Goal: Task Accomplishment & Management: Use online tool/utility

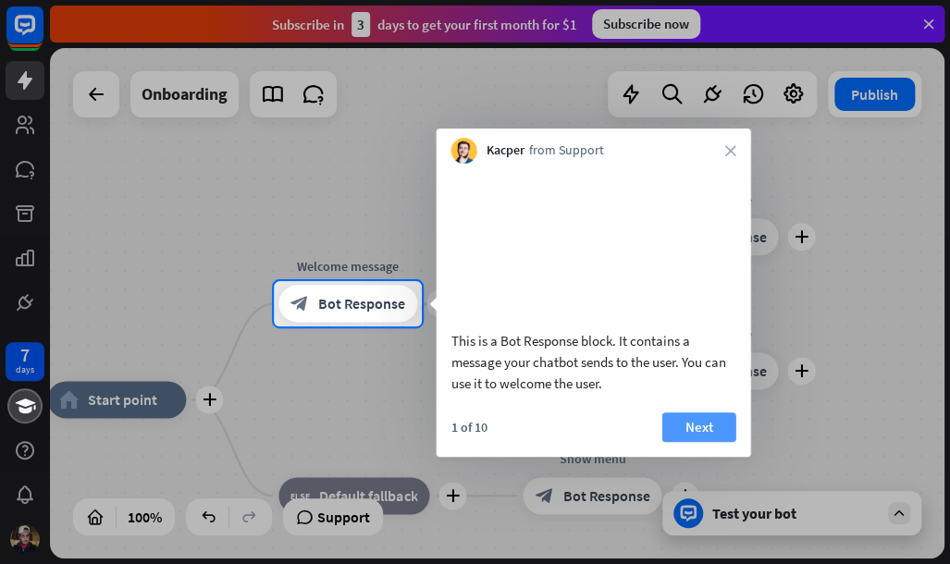
click at [712, 442] on button "Next" at bounding box center [699, 427] width 74 height 30
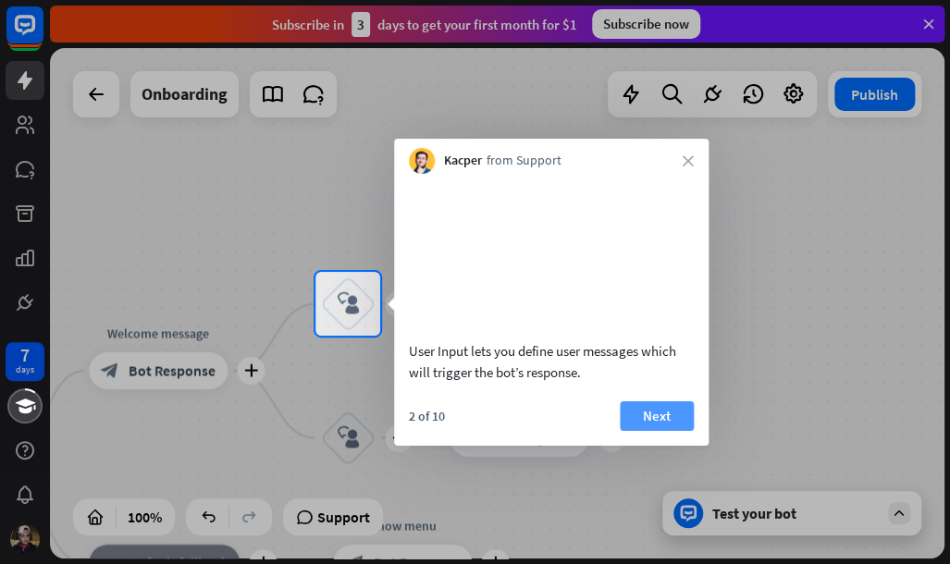
click at [643, 430] on button "Next" at bounding box center [656, 415] width 74 height 30
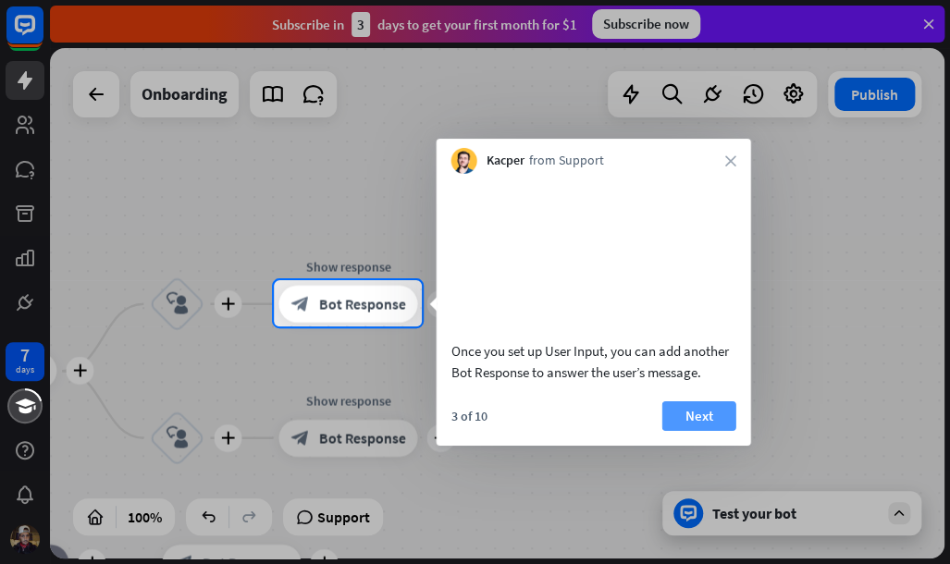
click at [693, 430] on button "Next" at bounding box center [699, 415] width 74 height 30
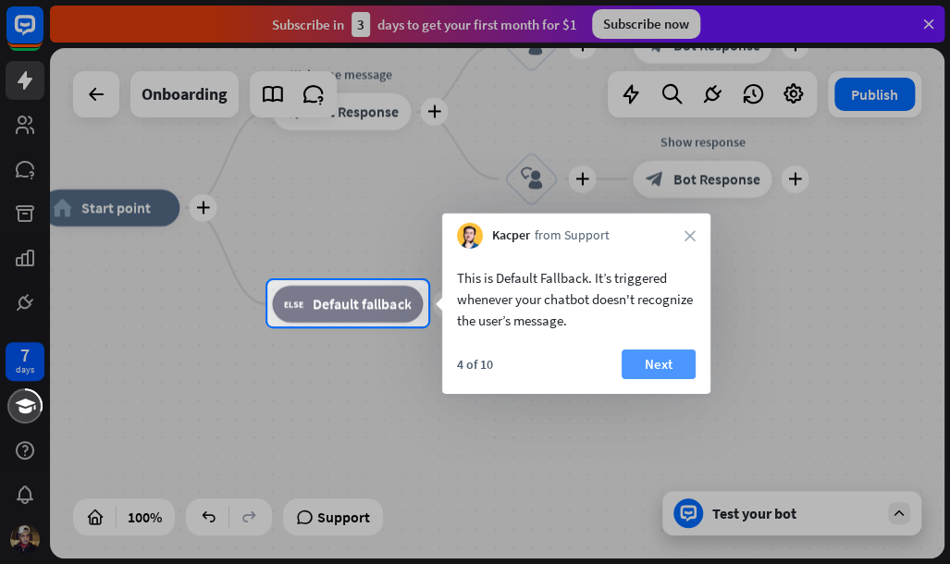
click at [666, 371] on button "Next" at bounding box center [658, 364] width 74 height 30
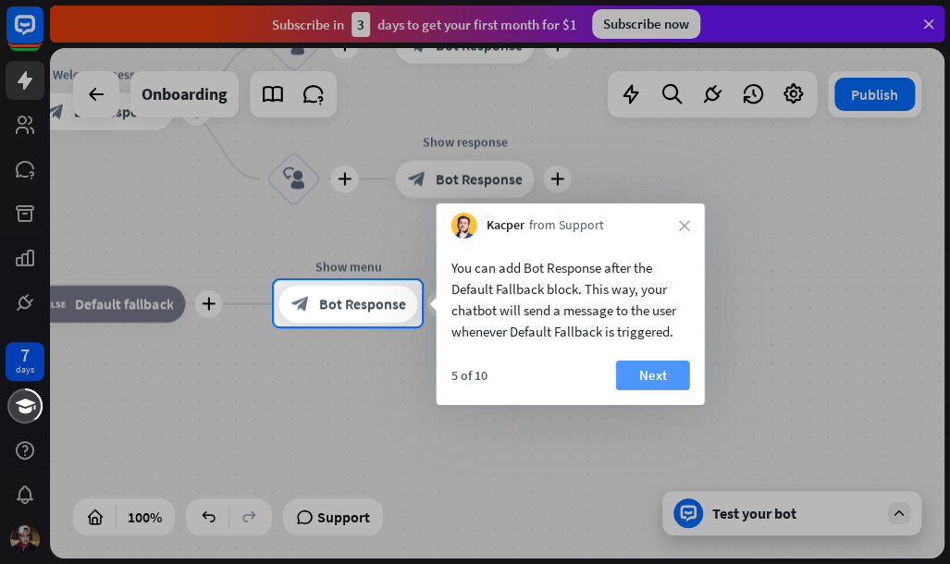
click at [659, 381] on button "Next" at bounding box center [653, 376] width 74 height 30
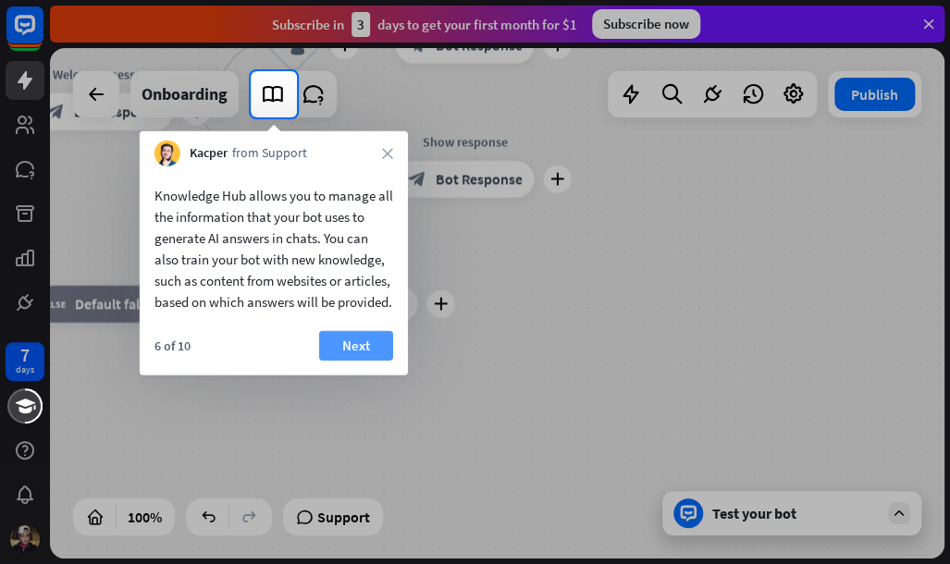
click at [357, 361] on button "Next" at bounding box center [356, 346] width 74 height 30
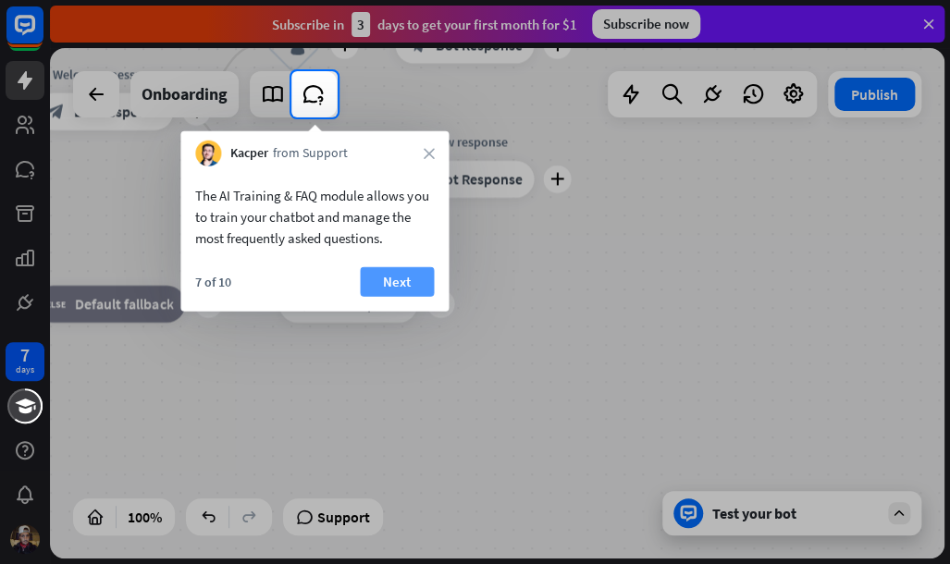
click at [390, 280] on button "Next" at bounding box center [397, 282] width 74 height 30
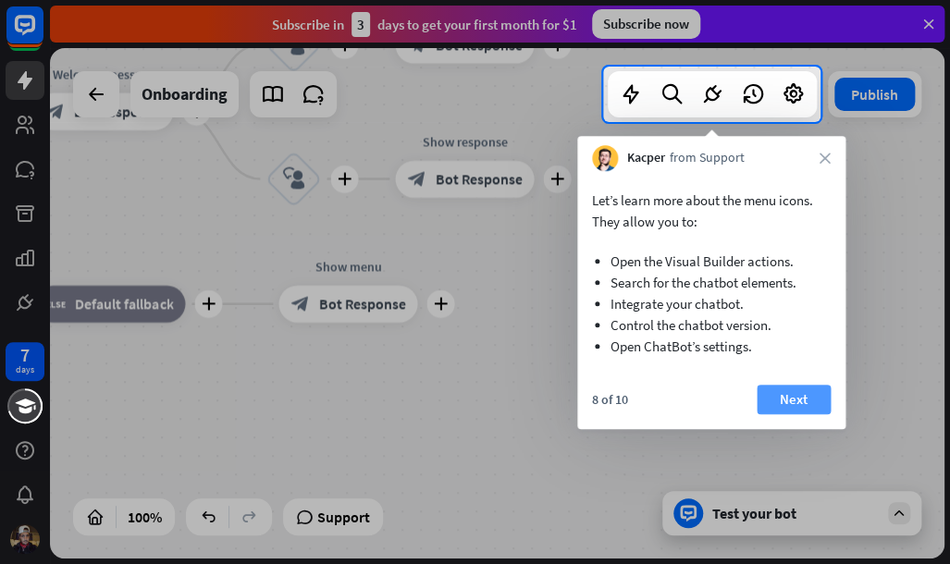
click at [778, 395] on button "Next" at bounding box center [793, 400] width 74 height 30
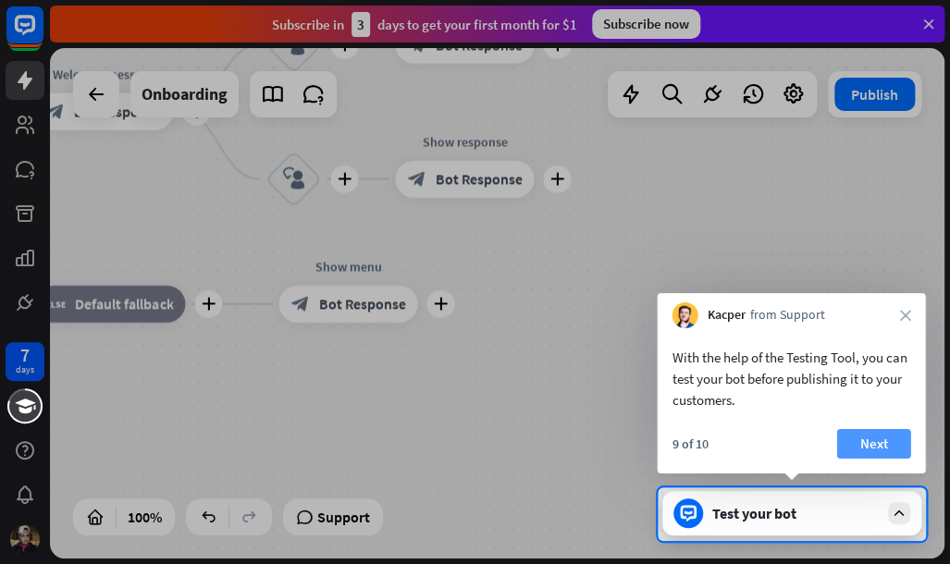
click at [881, 452] on button "Next" at bounding box center [873, 444] width 74 height 30
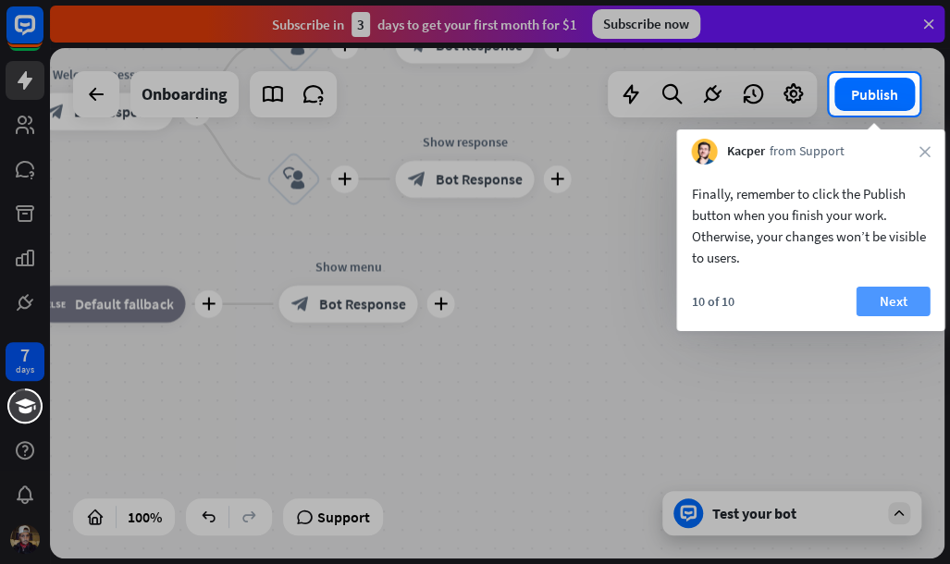
click at [874, 301] on button "Next" at bounding box center [892, 302] width 74 height 30
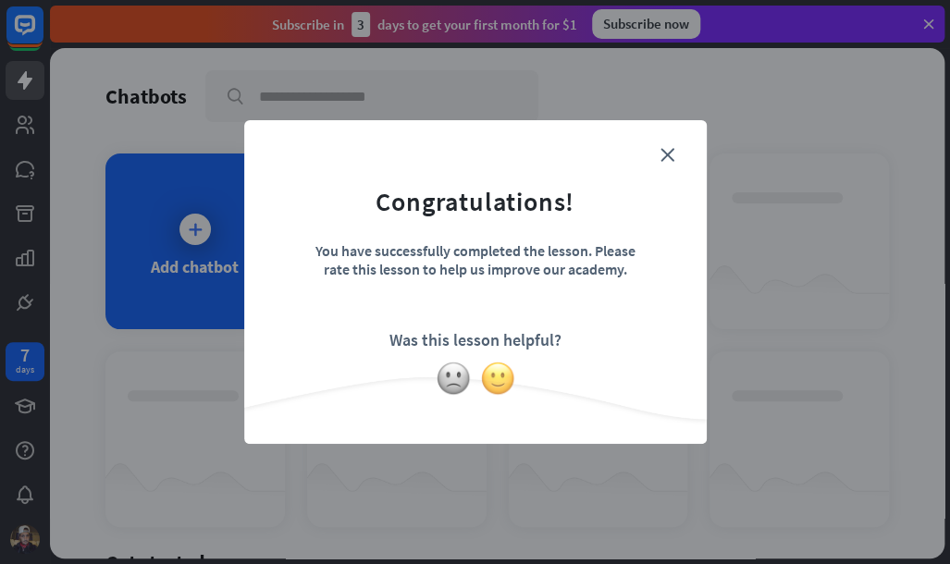
click at [493, 386] on img at bounding box center [497, 378] width 35 height 35
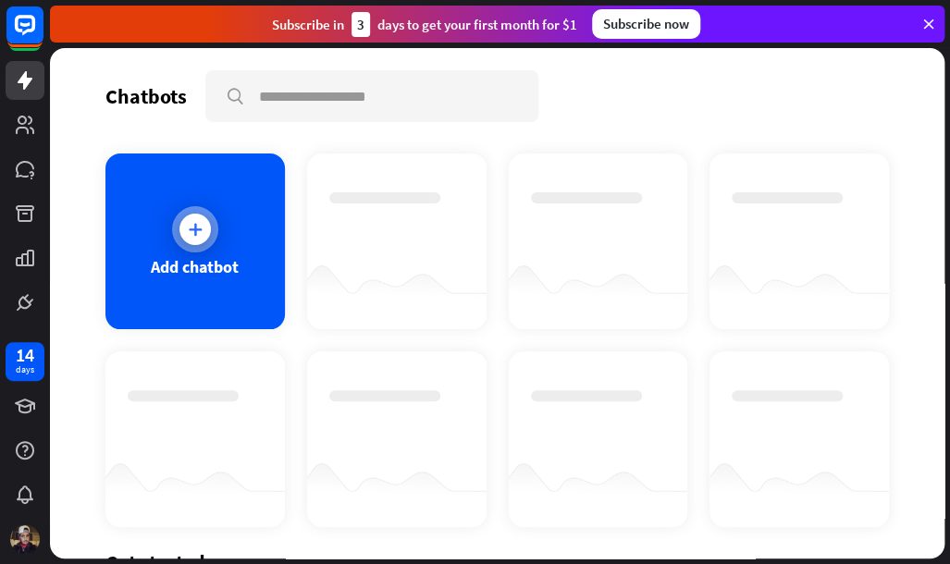
click at [201, 230] on icon at bounding box center [195, 229] width 18 height 18
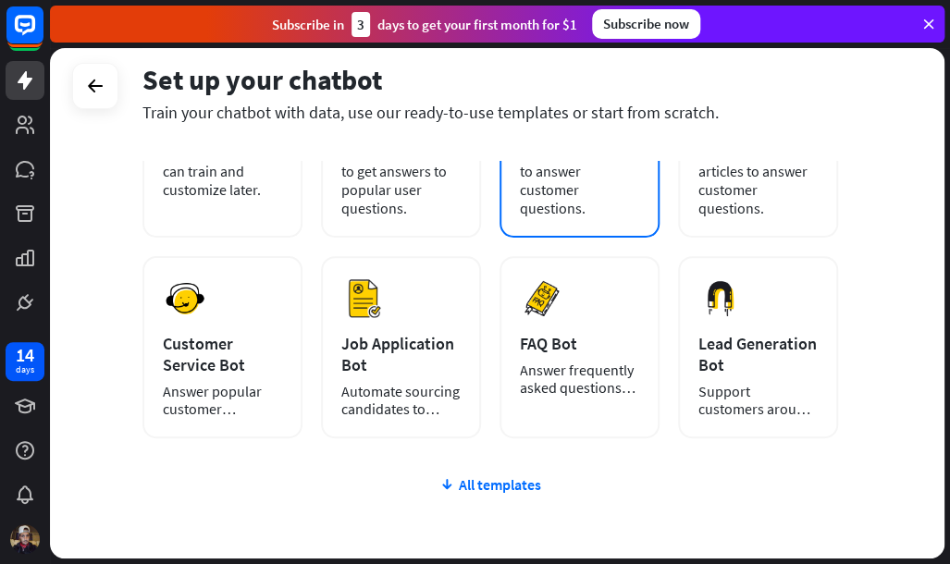
scroll to position [232, 0]
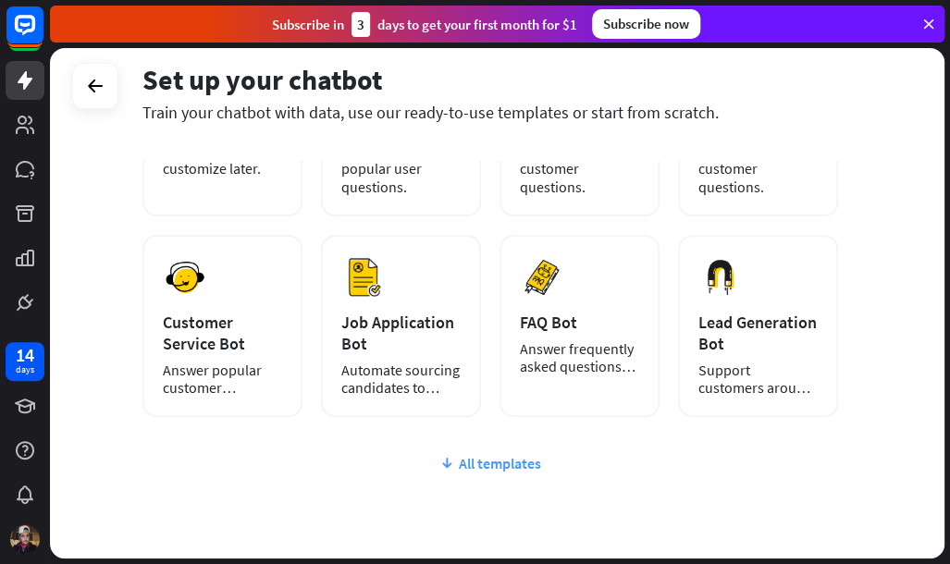
click at [454, 463] on icon at bounding box center [446, 463] width 15 height 18
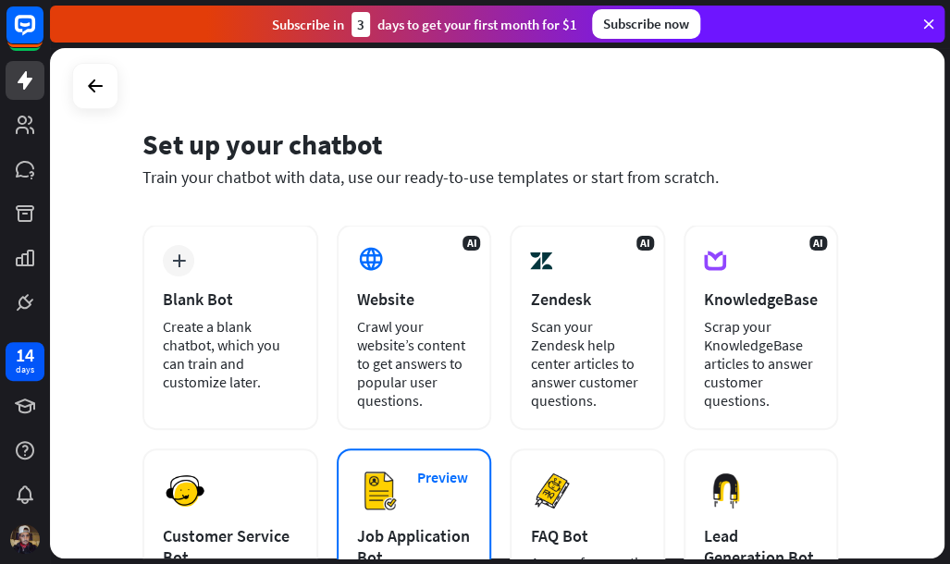
scroll to position [0, 0]
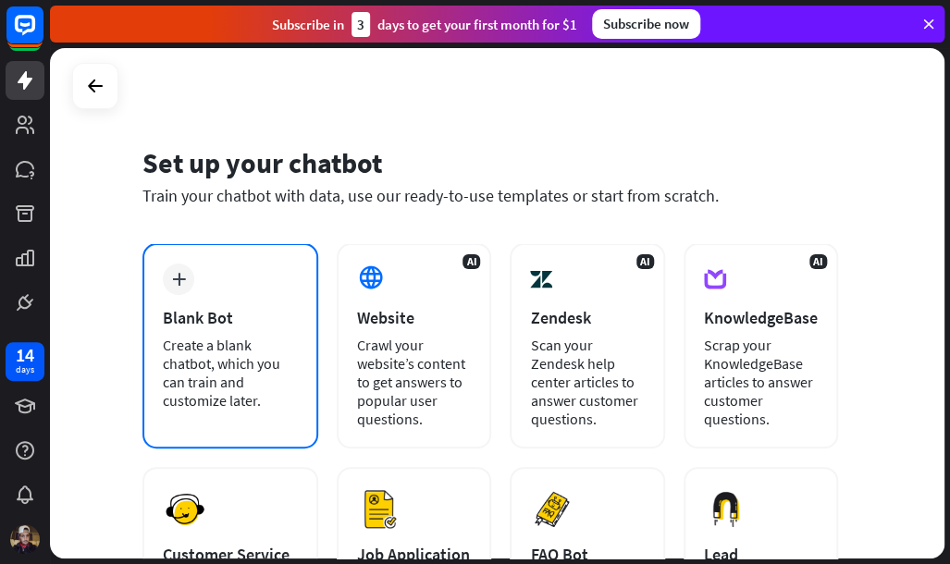
click at [245, 370] on div "Create a blank chatbot, which you can train and customize later." at bounding box center [230, 373] width 135 height 74
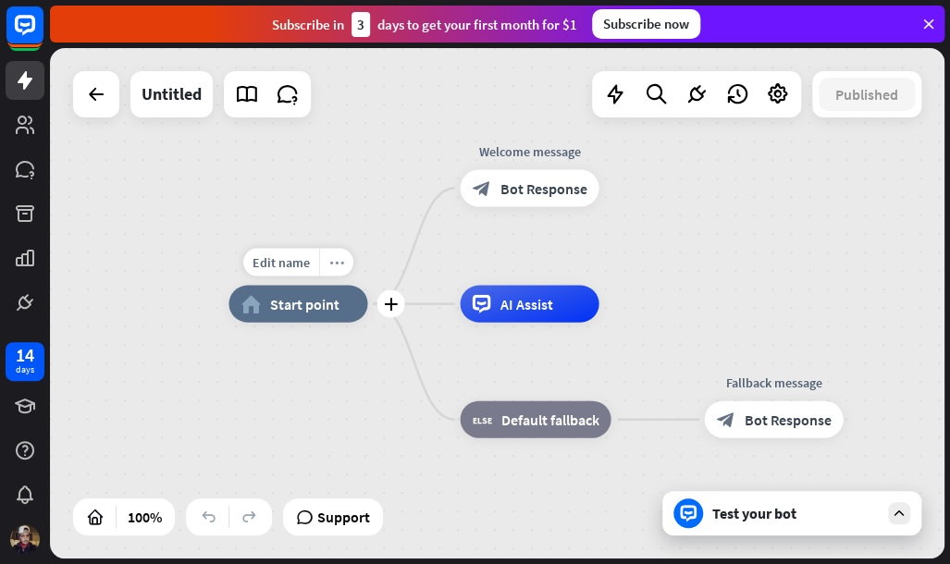
click at [337, 260] on icon "more_horiz" at bounding box center [336, 262] width 15 height 14
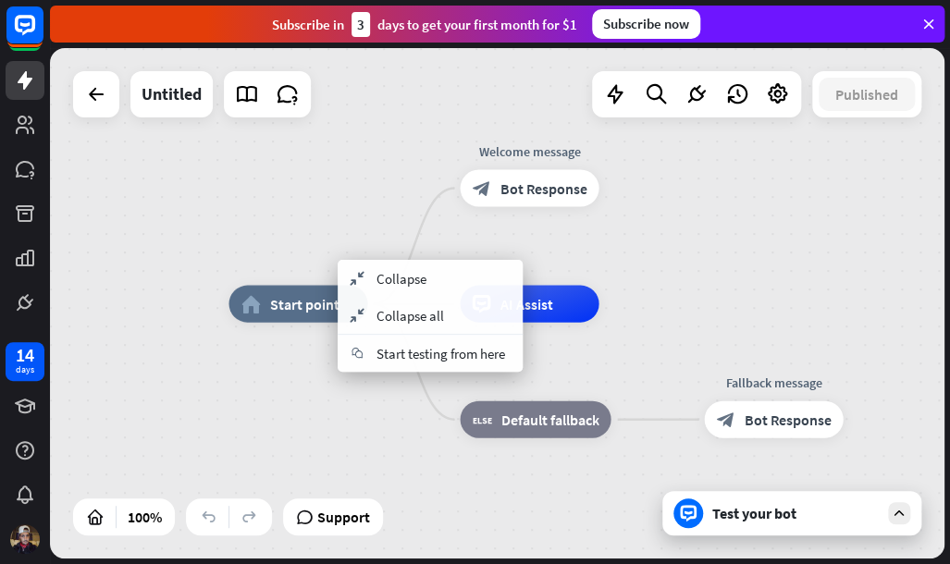
click at [248, 203] on div "home_2 Start point Welcome message block_bot_response Bot Response AI Assist bl…" at bounding box center [497, 303] width 894 height 510
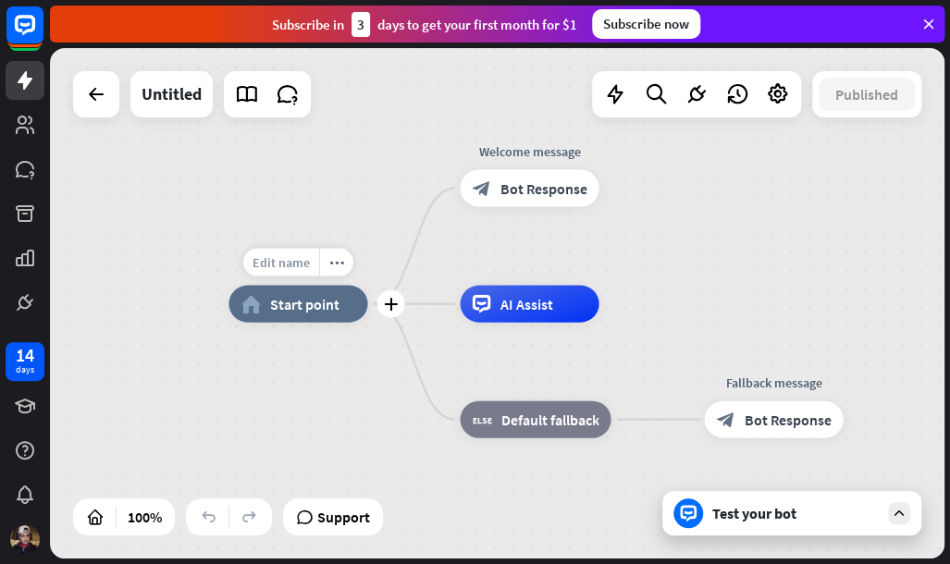
click at [300, 254] on span "Edit name" at bounding box center [280, 262] width 57 height 17
click at [325, 257] on input "******" at bounding box center [297, 264] width 129 height 26
type input "******"
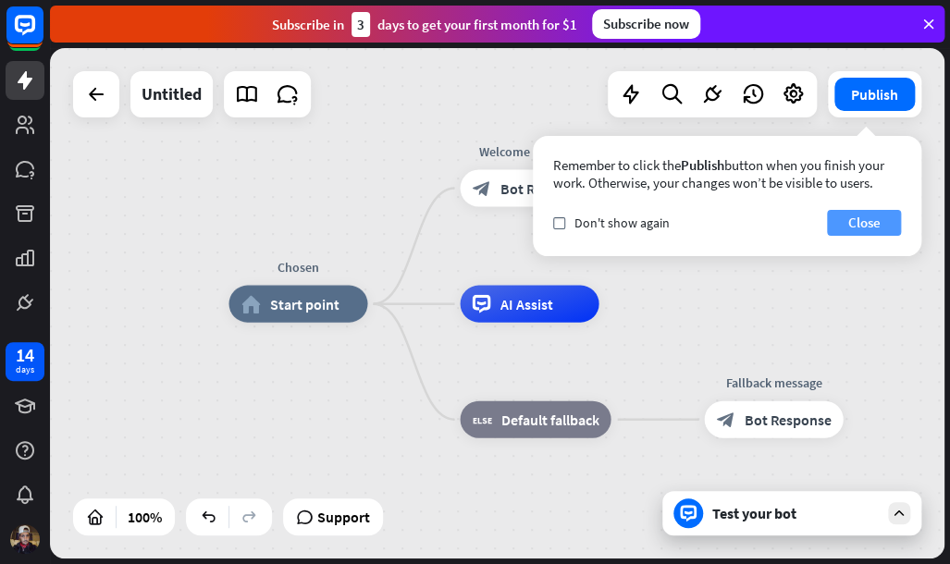
click at [854, 229] on button "Close" at bounding box center [864, 223] width 74 height 26
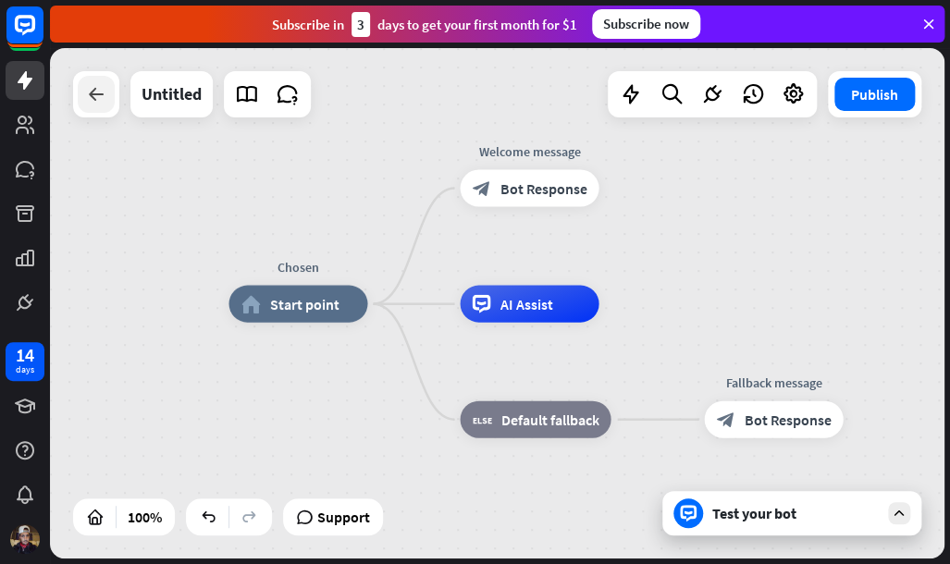
click at [95, 92] on icon at bounding box center [96, 94] width 22 height 22
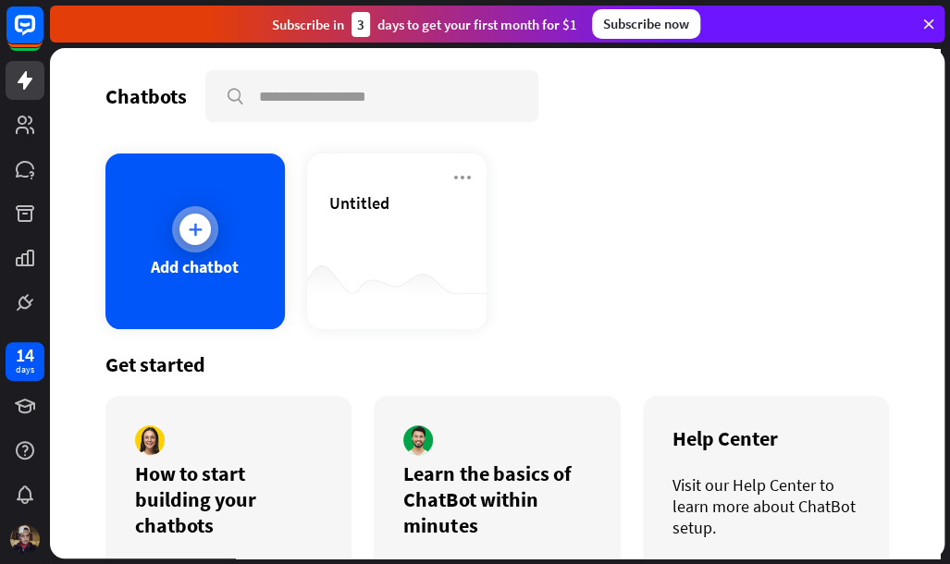
click at [205, 245] on div at bounding box center [195, 229] width 46 height 46
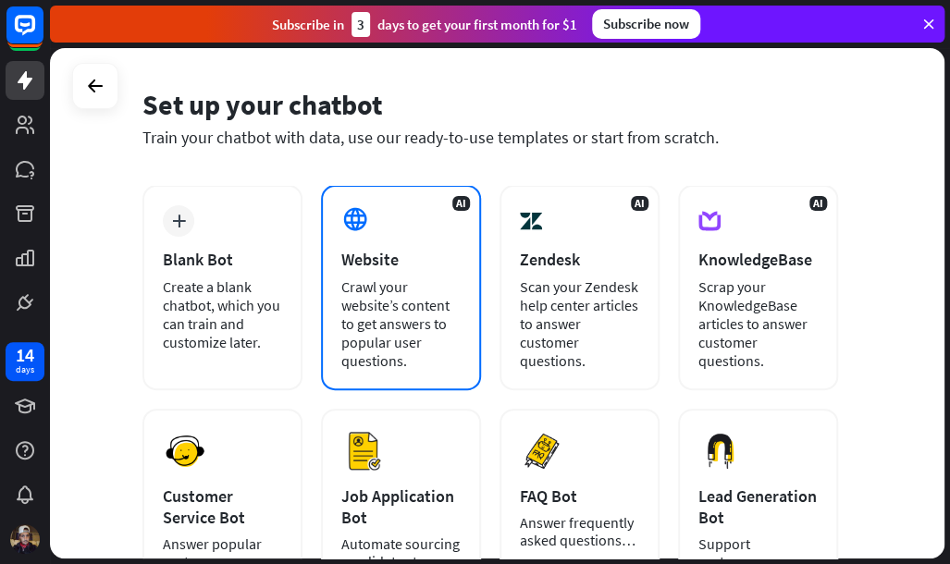
scroll to position [66, 0]
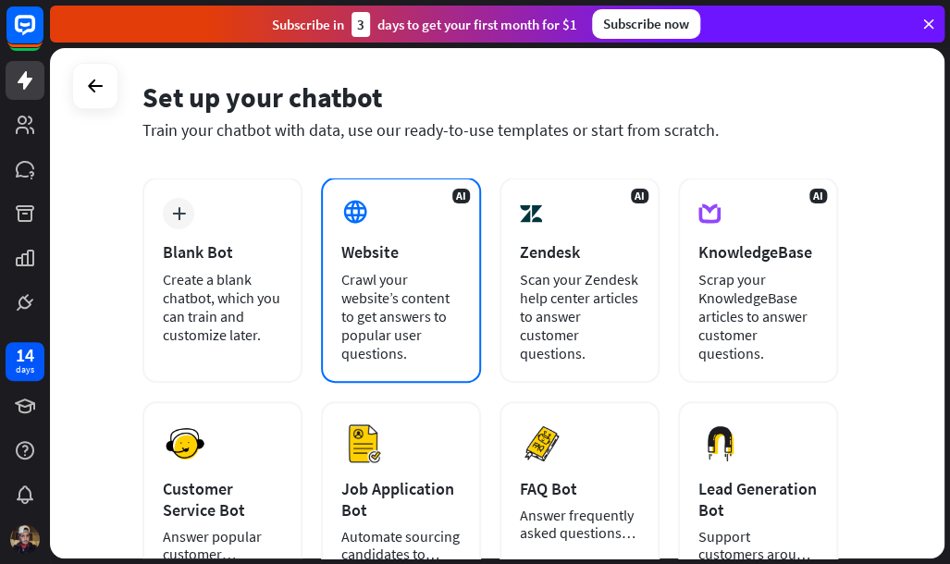
click at [410, 300] on div "Crawl your website’s content to get answers to popular user questions." at bounding box center [400, 316] width 119 height 92
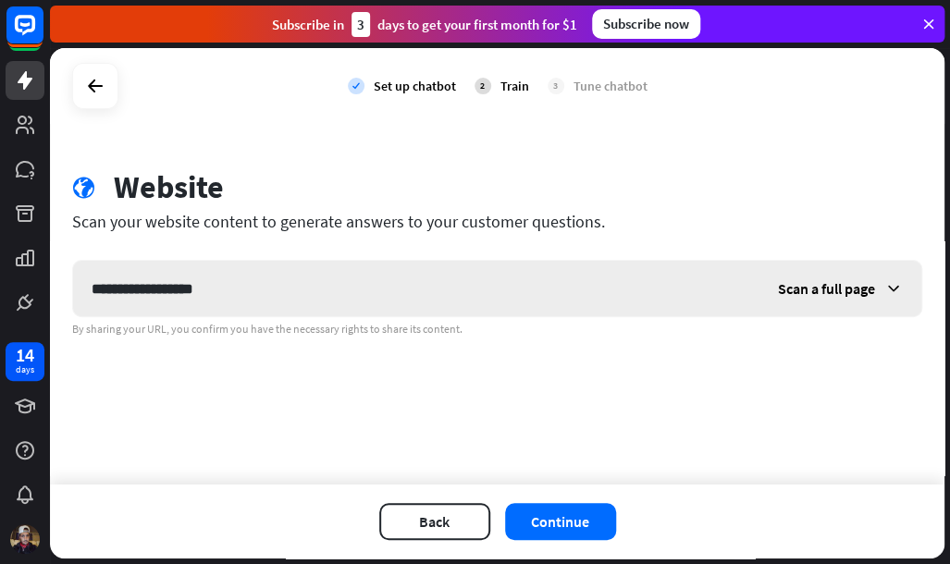
type input "**********"
click at [832, 286] on span "Scan a full page" at bounding box center [826, 288] width 97 height 18
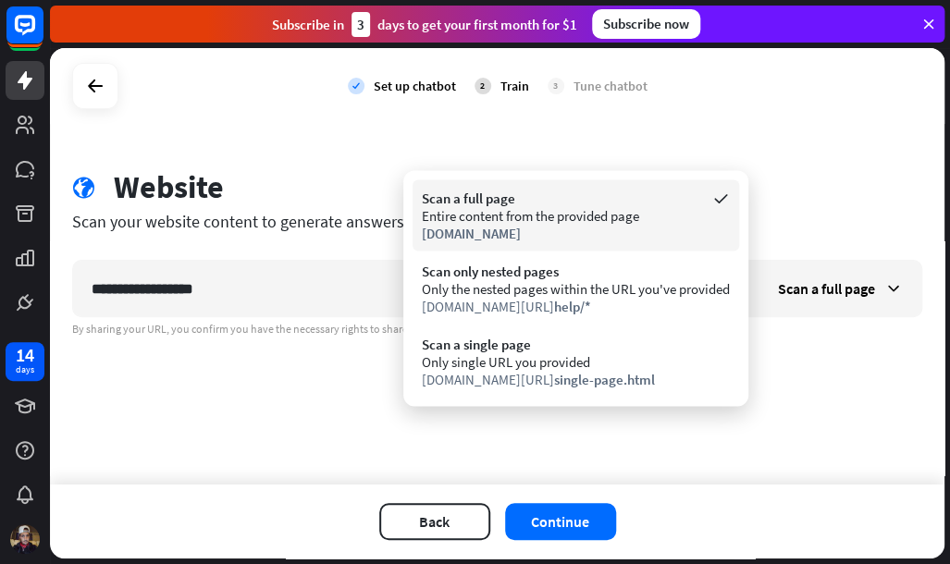
click at [514, 209] on div "Entire content from the provided page" at bounding box center [576, 215] width 308 height 18
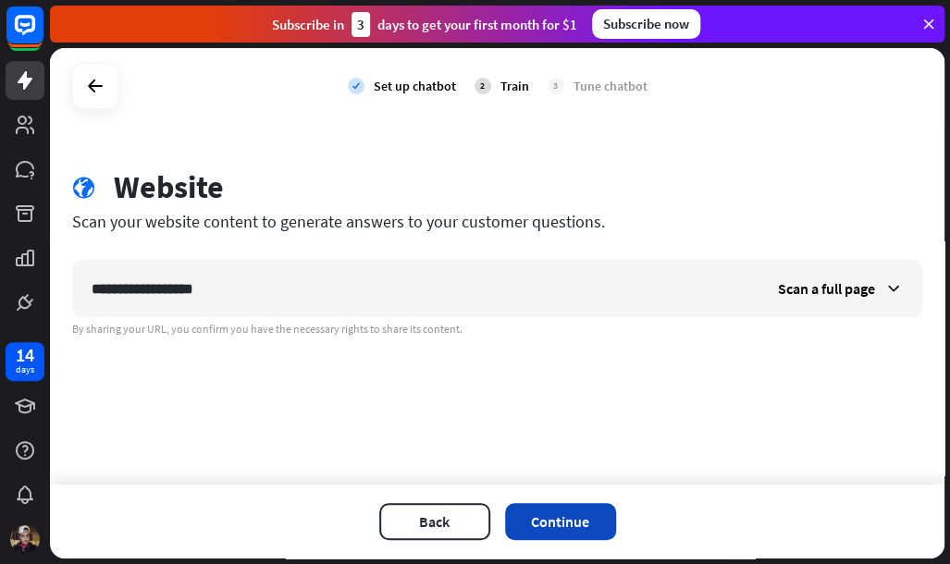
click at [564, 511] on button "Continue" at bounding box center [560, 521] width 111 height 37
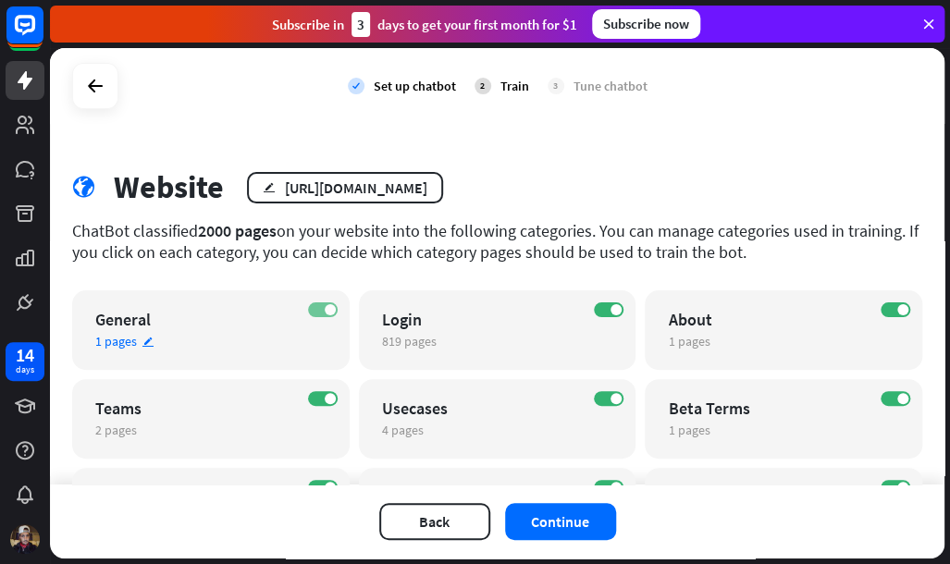
click at [317, 313] on label "ON" at bounding box center [323, 309] width 30 height 15
click at [320, 309] on label "OFF" at bounding box center [323, 309] width 30 height 15
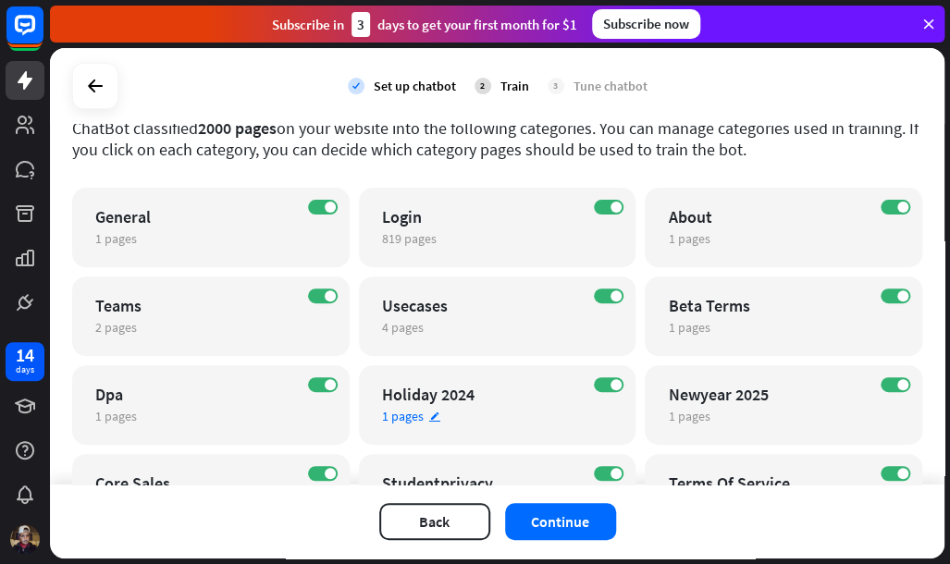
scroll to position [100, 0]
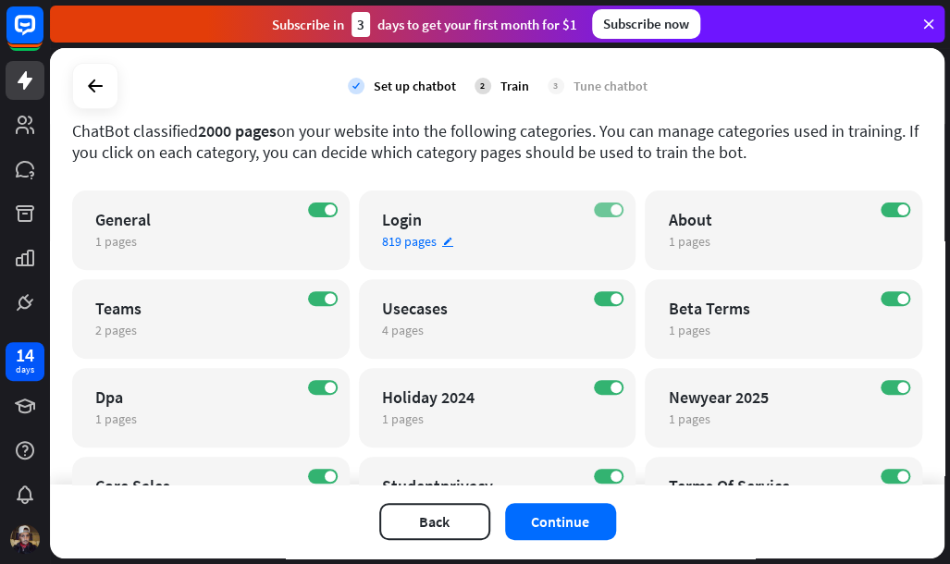
click at [602, 205] on label "ON" at bounding box center [609, 209] width 30 height 15
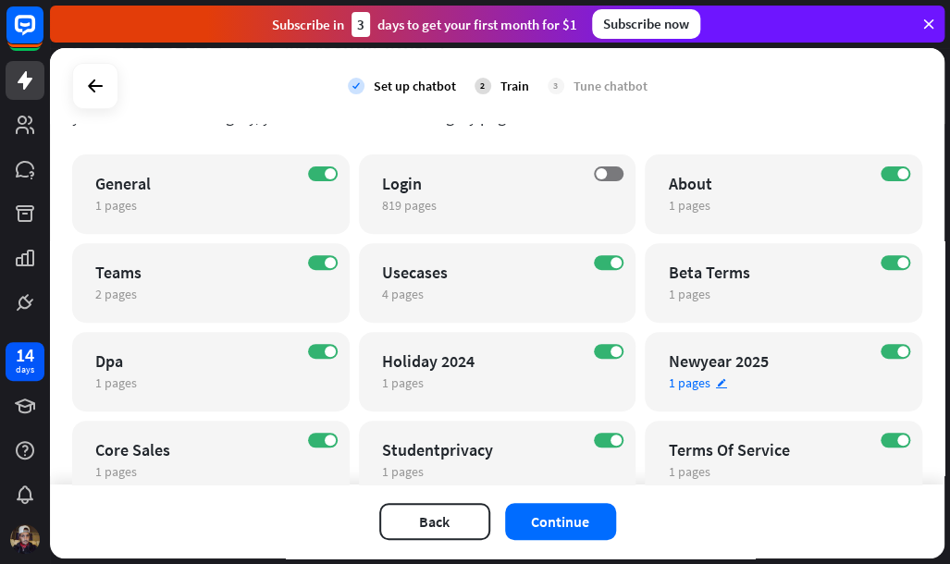
scroll to position [200, 0]
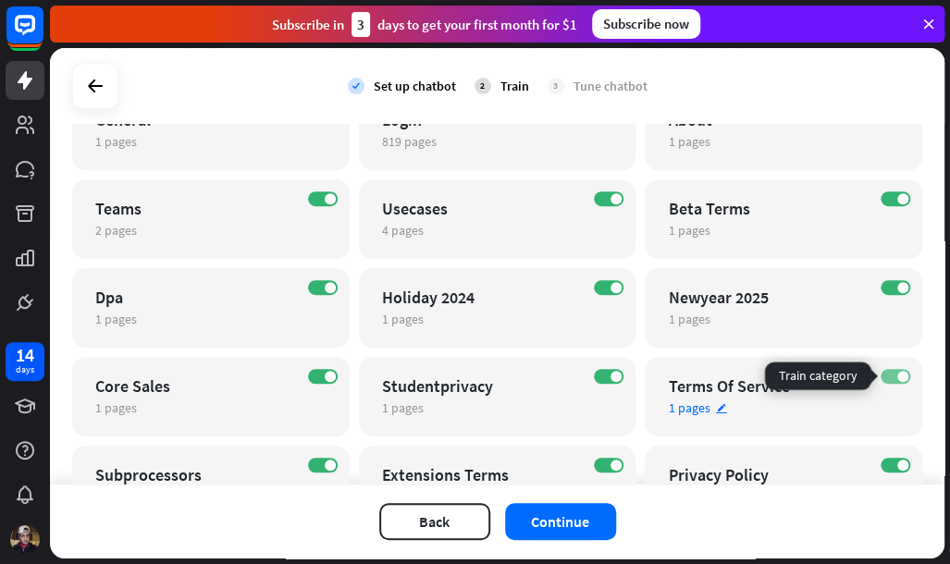
click at [887, 374] on label "ON" at bounding box center [895, 376] width 30 height 15
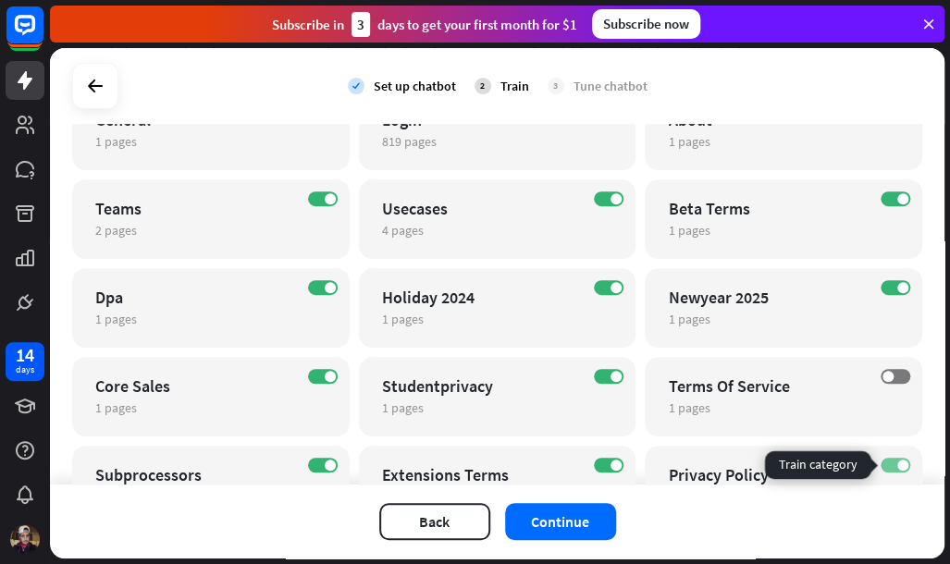
click at [887, 467] on label "ON" at bounding box center [895, 465] width 30 height 15
click at [603, 376] on label "ON" at bounding box center [609, 376] width 30 height 15
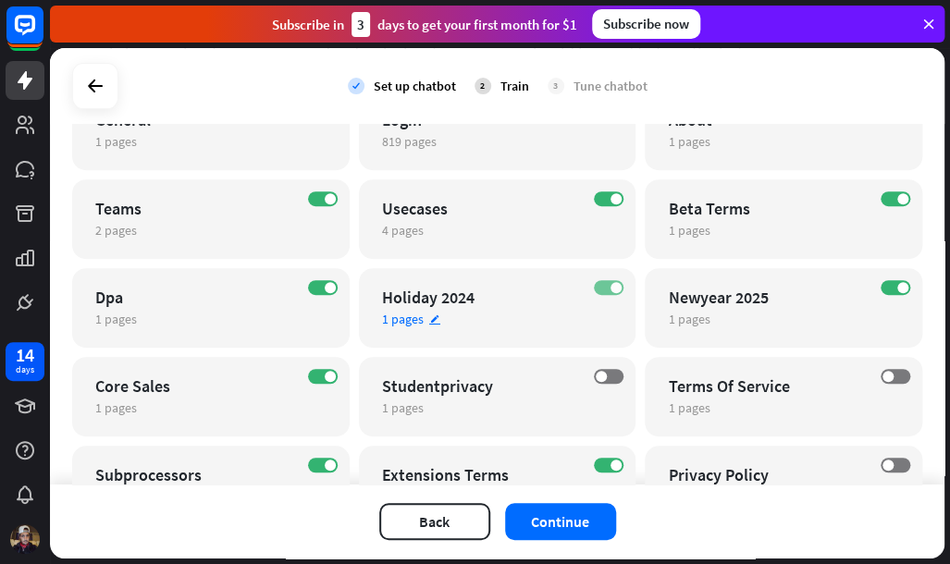
click at [601, 280] on label "ON" at bounding box center [609, 287] width 30 height 15
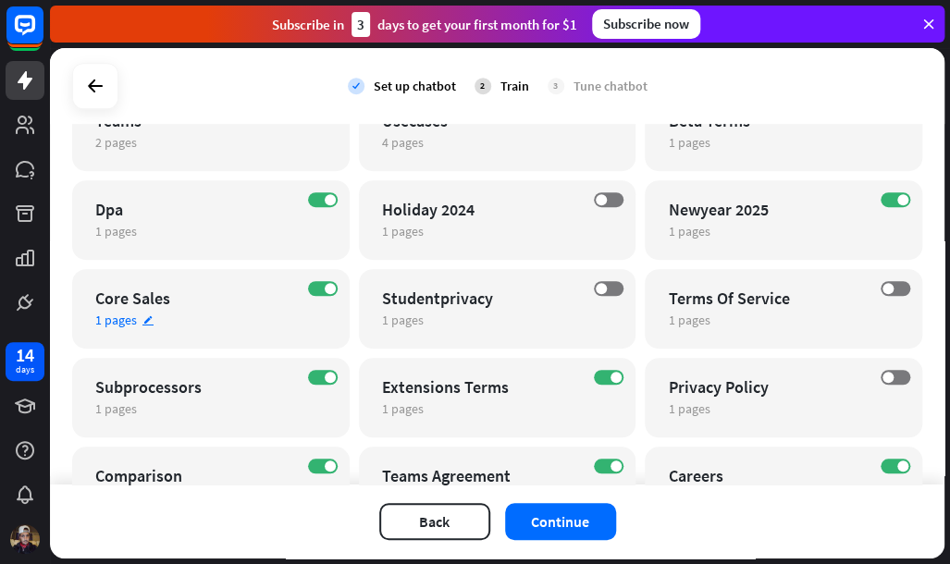
scroll to position [366, 0]
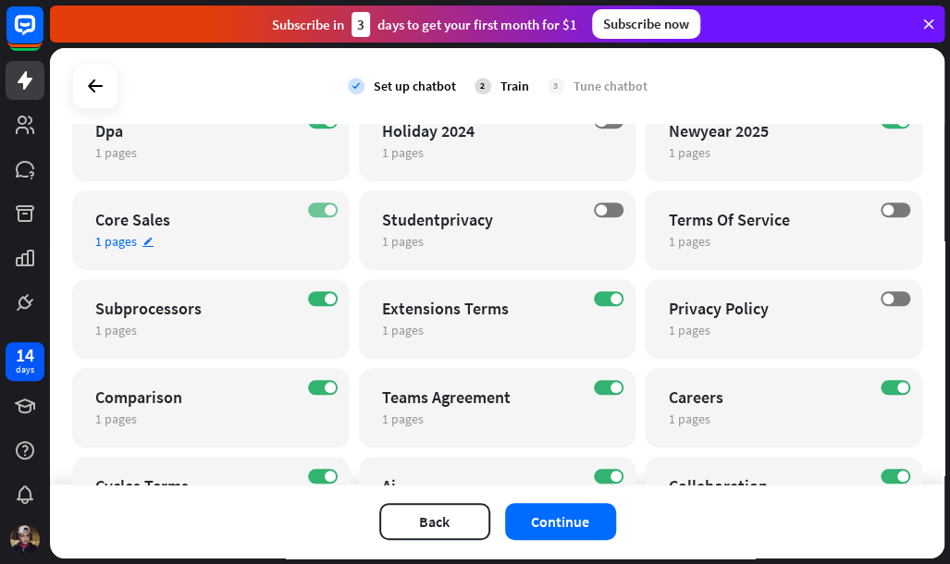
click at [318, 208] on label "ON" at bounding box center [323, 209] width 30 height 15
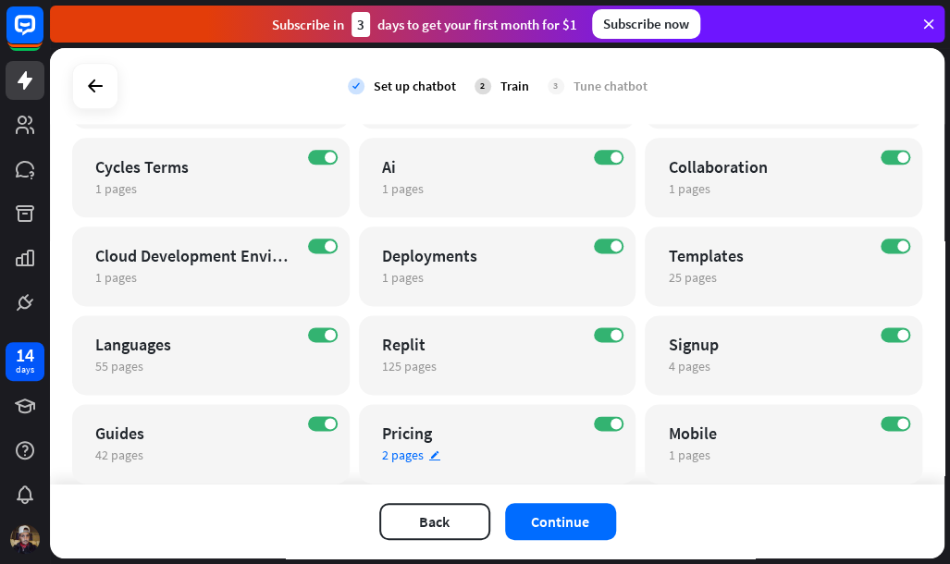
scroll to position [732, 0]
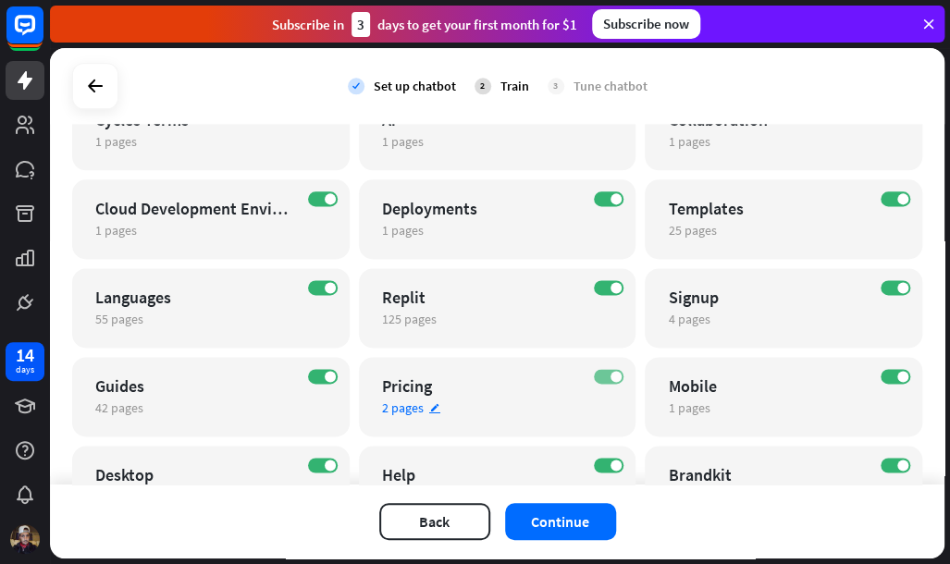
click at [602, 381] on label "ON" at bounding box center [609, 376] width 30 height 15
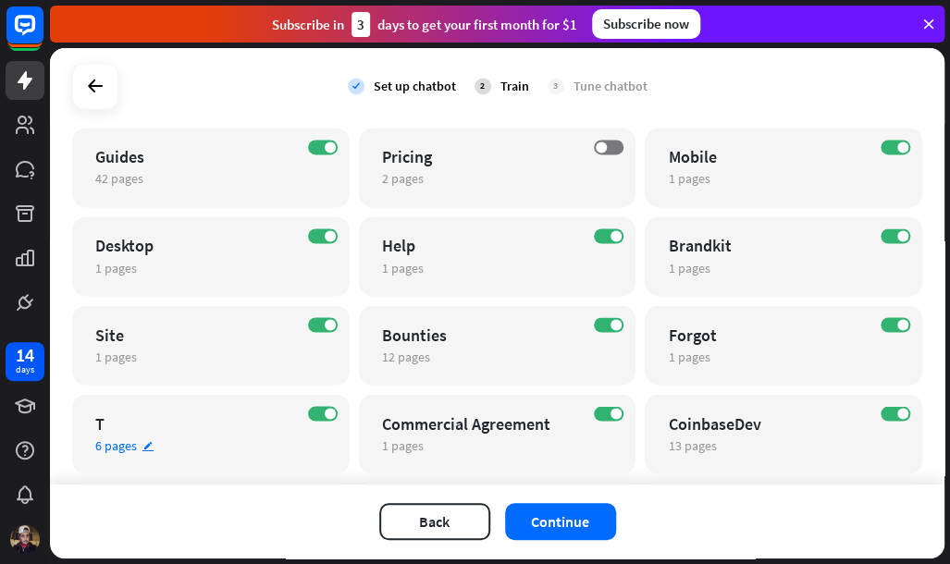
scroll to position [1064, 0]
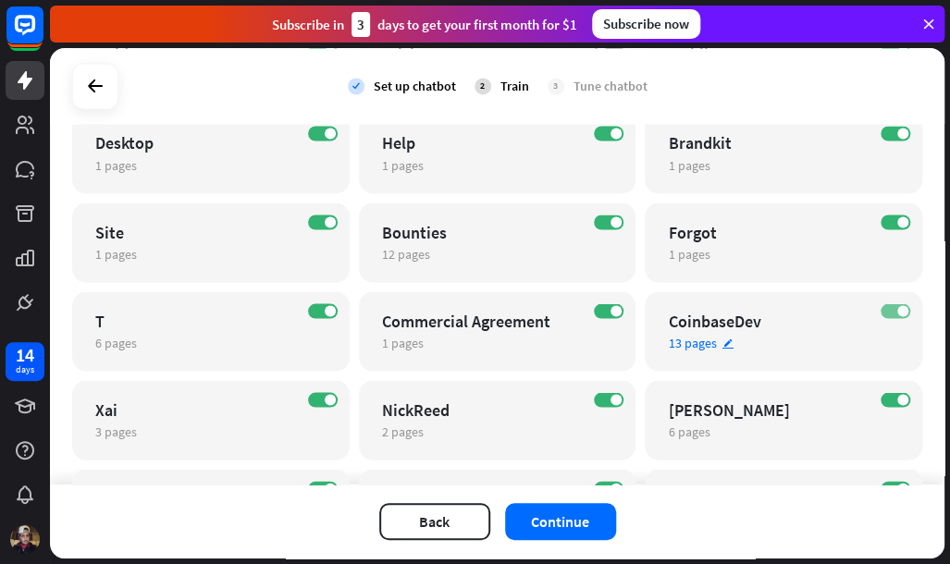
click at [886, 310] on label "ON" at bounding box center [895, 310] width 30 height 15
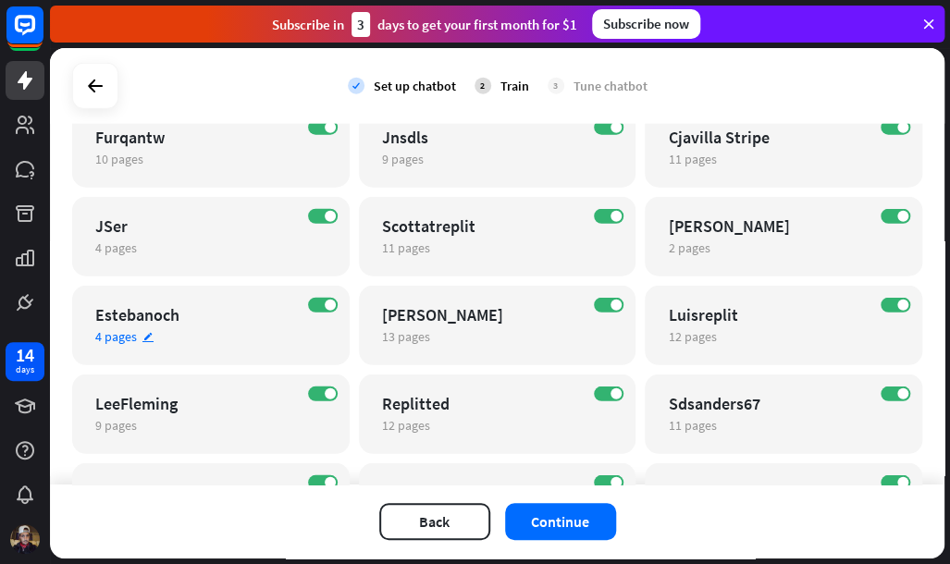
scroll to position [3961, 0]
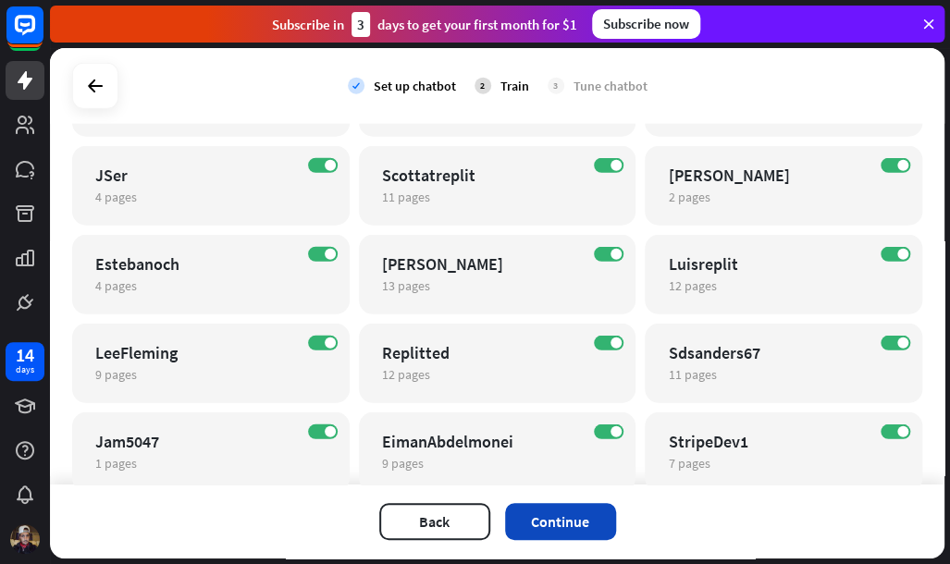
click at [562, 513] on button "Continue" at bounding box center [560, 521] width 111 height 37
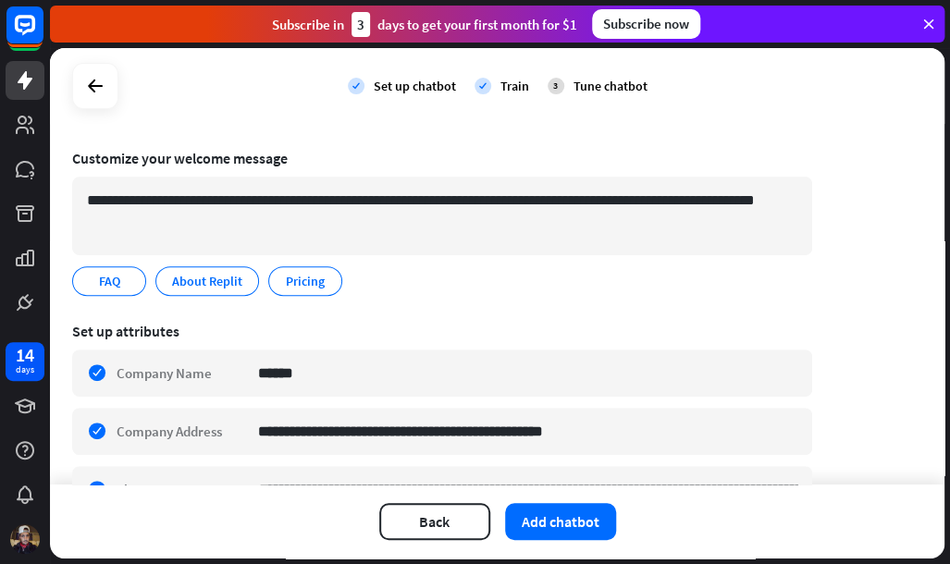
scroll to position [66, 0]
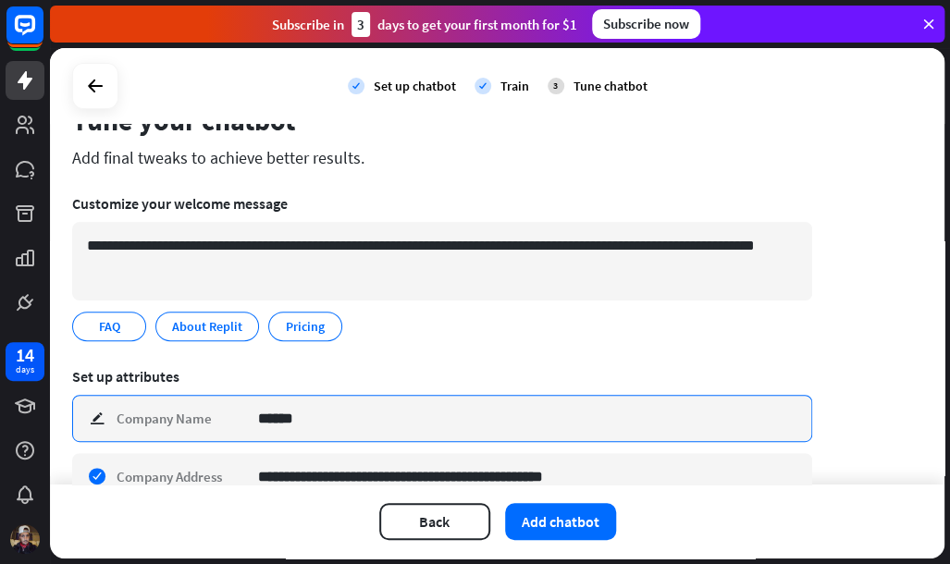
click at [301, 422] on input "******" at bounding box center [527, 418] width 539 height 45
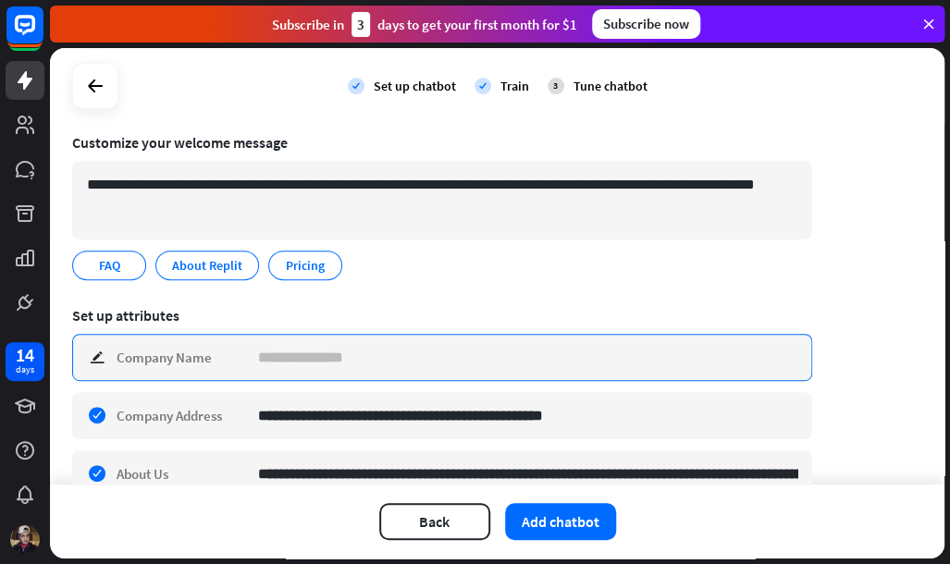
scroll to position [133, 0]
